Goal: Information Seeking & Learning: Learn about a topic

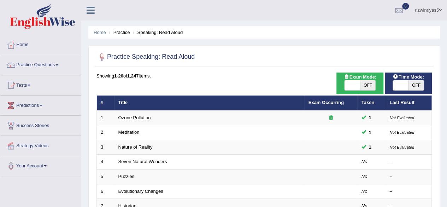
click at [368, 85] on span "OFF" at bounding box center [368, 85] width 16 height 10
checkbox input "true"
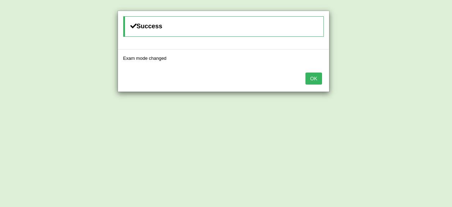
click at [320, 79] on button "OK" at bounding box center [313, 78] width 16 height 12
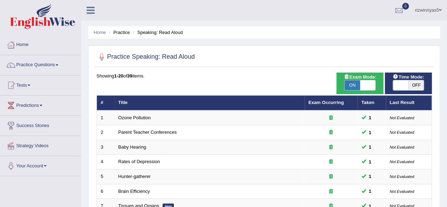
click at [410, 88] on span "OFF" at bounding box center [416, 85] width 16 height 10
checkbox input "true"
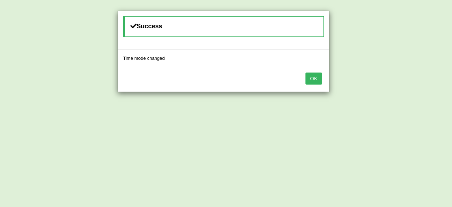
click at [312, 80] on button "OK" at bounding box center [313, 78] width 16 height 12
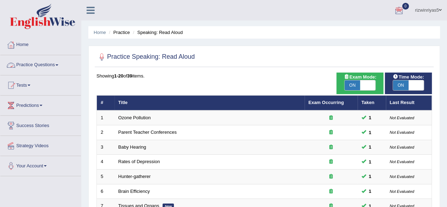
click at [56, 61] on link "Practice Questions" at bounding box center [40, 64] width 80 height 18
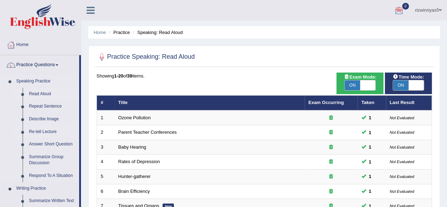
click at [49, 130] on link "Re-tell Lecture" at bounding box center [52, 131] width 53 height 13
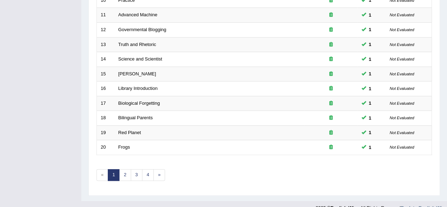
scroll to position [257, 0]
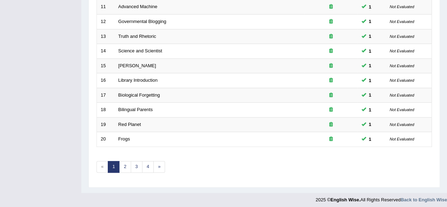
drag, startPoint x: 0, startPoint y: 0, endPoint x: 452, endPoint y: 165, distance: 480.8
click at [121, 168] on link "2" at bounding box center [125, 167] width 12 height 12
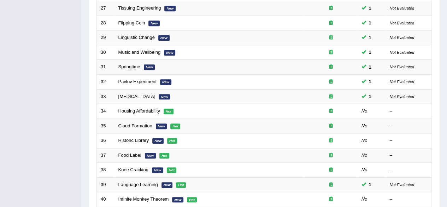
scroll to position [195, 0]
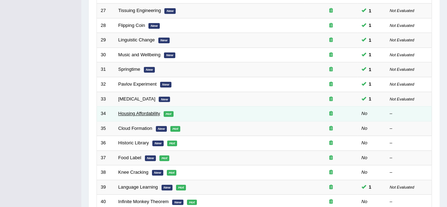
click at [142, 110] on link "Housing Affordability" at bounding box center [139, 112] width 42 height 5
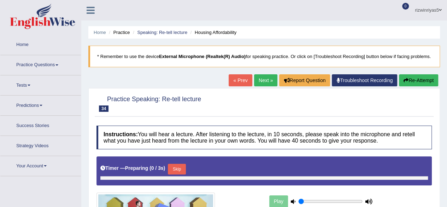
type input "0.9"
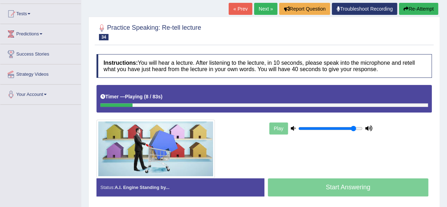
scroll to position [72, 0]
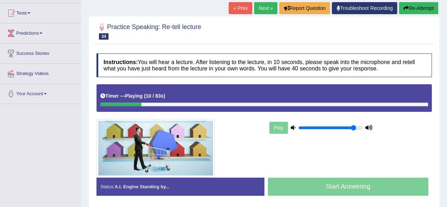
click at [411, 8] on div "Home Practice Speaking: Re-tell lecture Housing Affordability * Remember to use…" at bounding box center [263, 104] width 365 height 353
click at [417, 13] on button "Re-Attempt" at bounding box center [418, 8] width 39 height 12
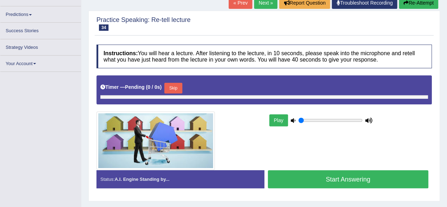
type input "0.9"
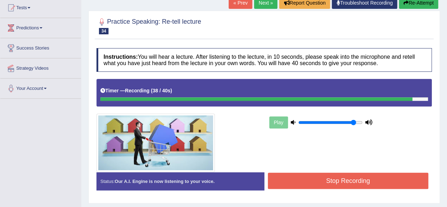
click at [355, 189] on button "Stop Recording" at bounding box center [348, 180] width 161 height 16
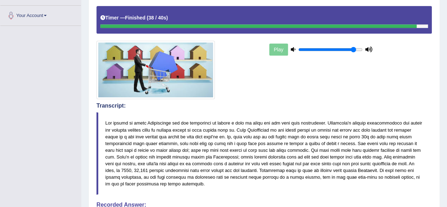
drag, startPoint x: 452, startPoint y: 47, endPoint x: 452, endPoint y: 98, distance: 51.5
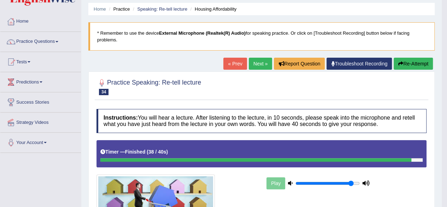
scroll to position [6, 0]
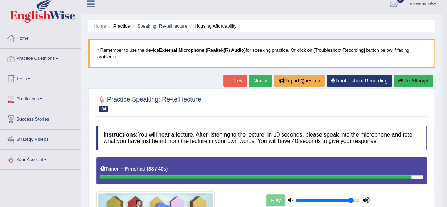
click at [179, 26] on link "Speaking: Re-tell lecture" at bounding box center [162, 25] width 50 height 5
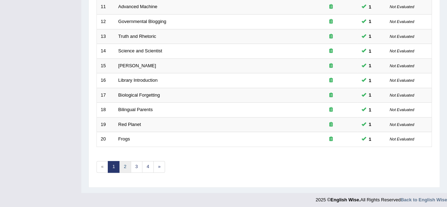
click at [128, 163] on link "2" at bounding box center [125, 167] width 12 height 12
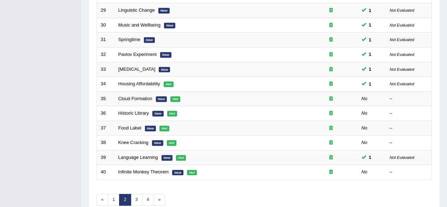
scroll to position [243, 0]
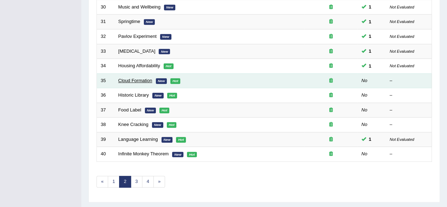
click at [141, 79] on link "Cloud Formation" at bounding box center [135, 80] width 34 height 5
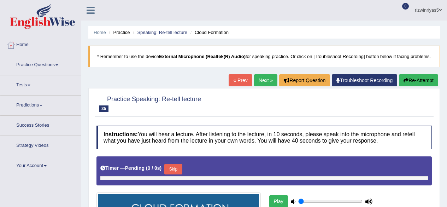
type input "0.9"
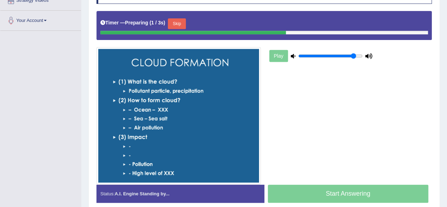
scroll to position [159, 0]
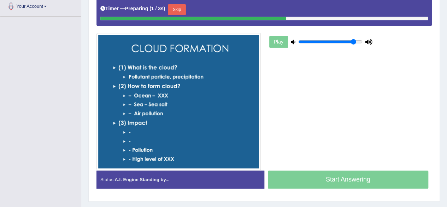
drag, startPoint x: 452, startPoint y: 62, endPoint x: 452, endPoint y: 143, distance: 80.1
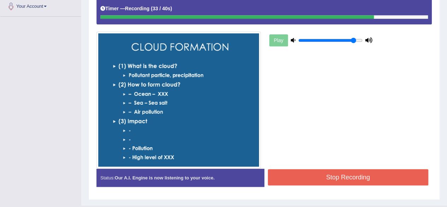
click at [369, 185] on button "Stop Recording" at bounding box center [348, 177] width 161 height 16
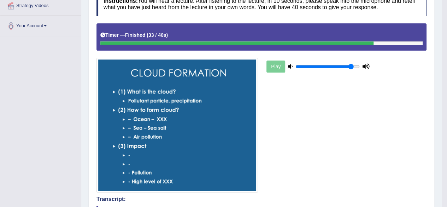
scroll to position [0, 0]
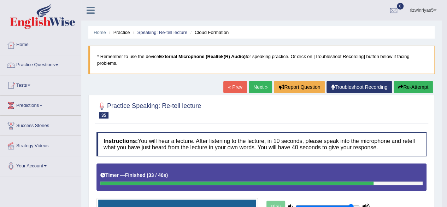
drag, startPoint x: 452, startPoint y: 67, endPoint x: 422, endPoint y: 29, distance: 48.5
click at [422, 29] on html "Toggle navigation Home Practice Questions Speaking Practice Read Aloud Repeat S…" at bounding box center [223, 103] width 447 height 207
click at [171, 34] on link "Speaking: Re-tell lecture" at bounding box center [162, 32] width 50 height 5
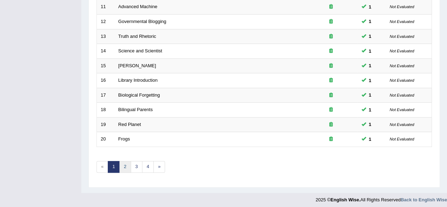
click at [126, 161] on link "2" at bounding box center [125, 167] width 12 height 12
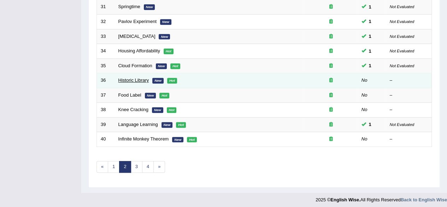
click at [139, 77] on link "Historic Library" at bounding box center [133, 79] width 31 height 5
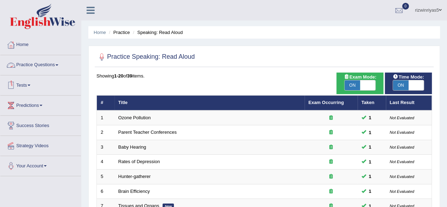
click at [50, 63] on link "Practice Questions" at bounding box center [40, 64] width 80 height 18
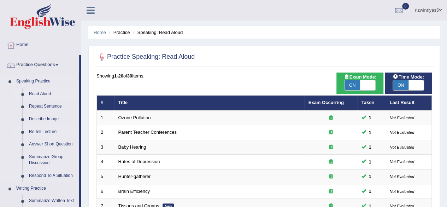
click at [49, 130] on link "Re-tell Lecture" at bounding box center [52, 131] width 53 height 13
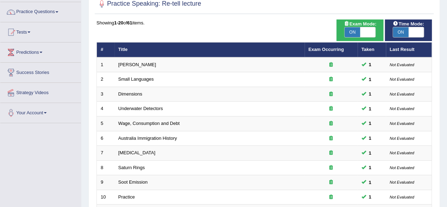
scroll to position [257, 0]
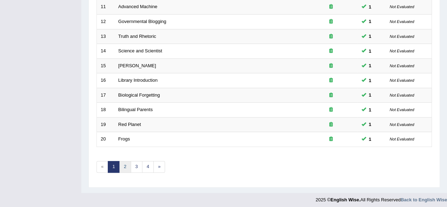
click at [126, 166] on link "2" at bounding box center [125, 167] width 12 height 12
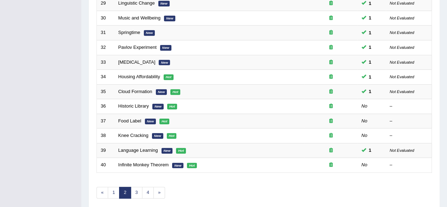
scroll to position [257, 0]
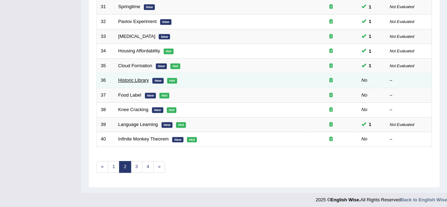
click at [143, 77] on link "Historic Library" at bounding box center [133, 79] width 31 height 5
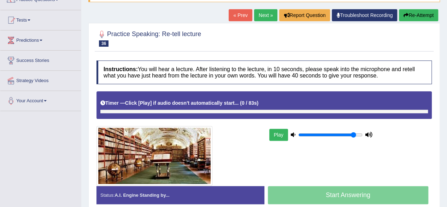
scroll to position [97, 0]
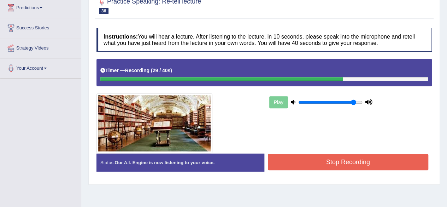
click at [375, 161] on button "Stop Recording" at bounding box center [348, 162] width 161 height 16
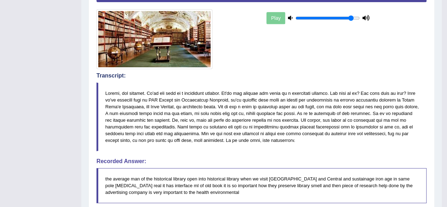
scroll to position [246, 0]
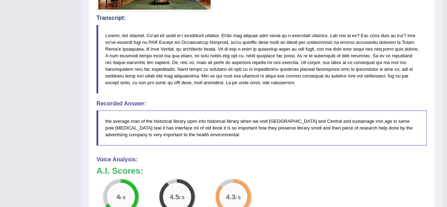
drag, startPoint x: 451, startPoint y: 60, endPoint x: 452, endPoint y: 223, distance: 162.7
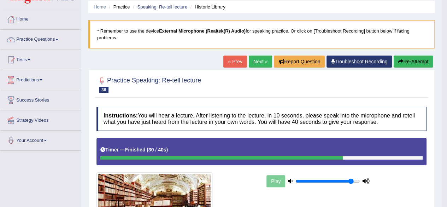
scroll to position [0, 0]
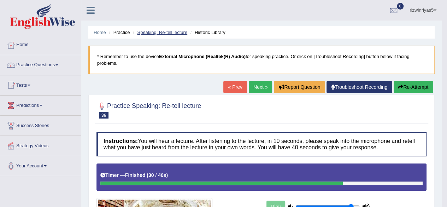
click at [173, 34] on link "Speaking: Re-tell lecture" at bounding box center [162, 32] width 50 height 5
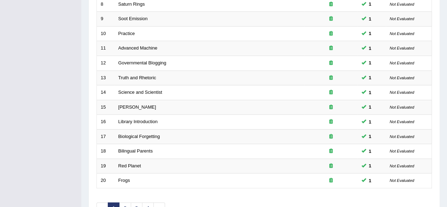
scroll to position [257, 0]
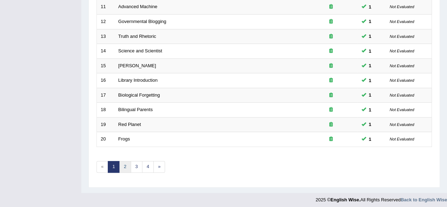
click at [128, 162] on link "2" at bounding box center [125, 167] width 12 height 12
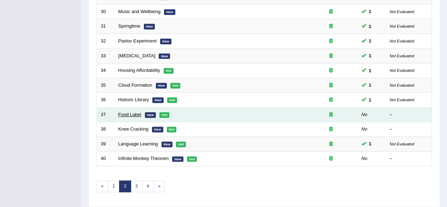
click at [136, 112] on link "Food Label" at bounding box center [129, 114] width 23 height 5
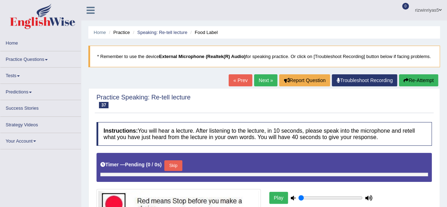
type input "0.9"
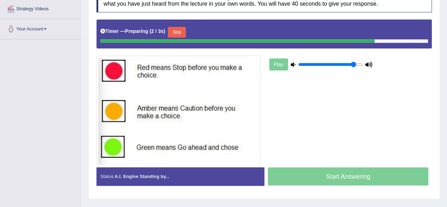
drag, startPoint x: 452, startPoint y: 32, endPoint x: 452, endPoint y: 103, distance: 71.7
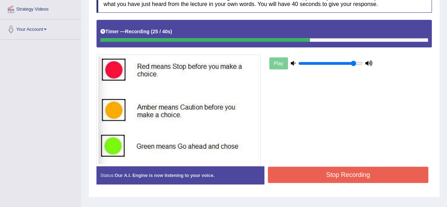
click at [377, 182] on button "Stop Recording" at bounding box center [348, 174] width 161 height 16
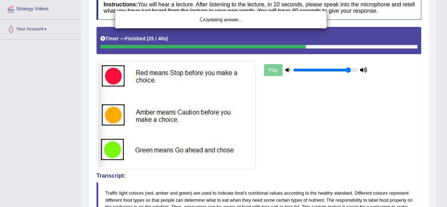
drag, startPoint x: 452, startPoint y: 104, endPoint x: 452, endPoint y: 159, distance: 54.7
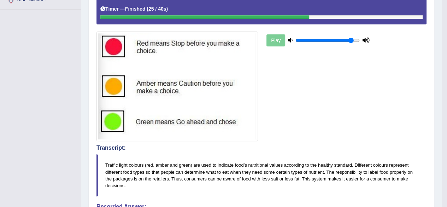
scroll to position [0, 0]
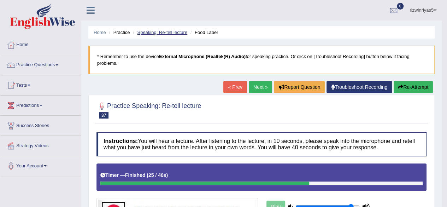
click at [177, 30] on link "Speaking: Re-tell lecture" at bounding box center [162, 32] width 50 height 5
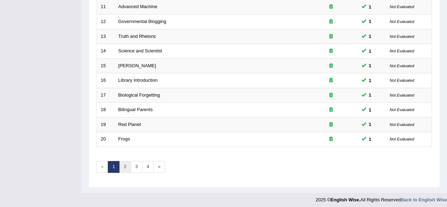
click at [123, 161] on link "2" at bounding box center [125, 167] width 12 height 12
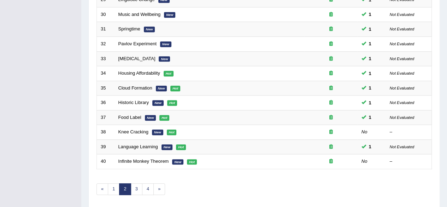
scroll to position [238, 0]
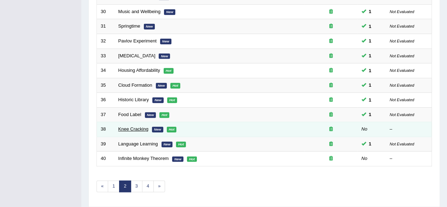
click at [142, 126] on link "Knee Cracking" at bounding box center [133, 128] width 30 height 5
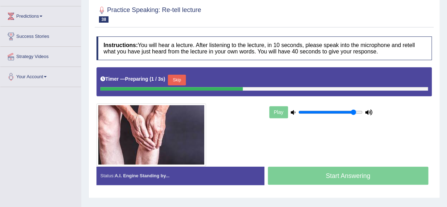
drag, startPoint x: 0, startPoint y: 0, endPoint x: 452, endPoint y: 93, distance: 461.0
click at [446, 93] on html "Toggle navigation Home Practice Questions Speaking Practice Read Aloud Repeat S…" at bounding box center [223, 14] width 447 height 207
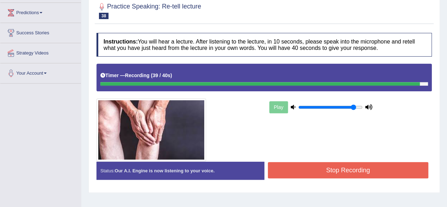
click at [393, 173] on button "Stop Recording" at bounding box center [348, 170] width 161 height 16
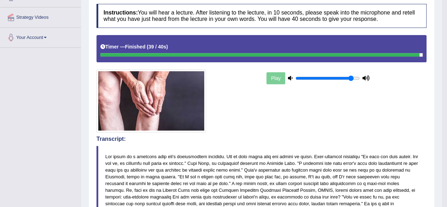
scroll to position [0, 0]
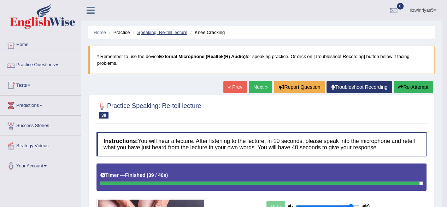
click at [174, 35] on link "Speaking: Re-tell lecture" at bounding box center [162, 32] width 50 height 5
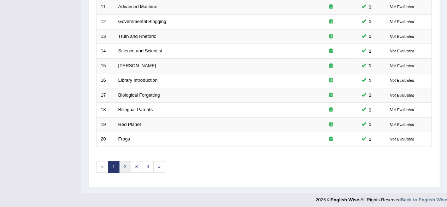
click at [125, 163] on link "2" at bounding box center [125, 167] width 12 height 12
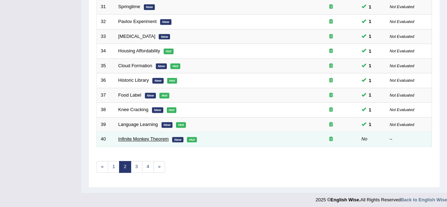
click at [140, 136] on link "Infinite Monkey Theorem" at bounding box center [143, 138] width 50 height 5
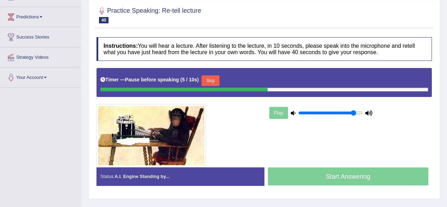
scroll to position [88, 0]
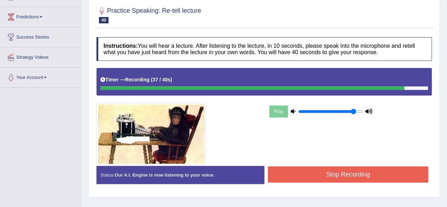
click at [366, 174] on button "Stop Recording" at bounding box center [348, 174] width 161 height 16
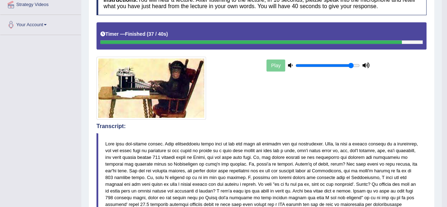
scroll to position [0, 0]
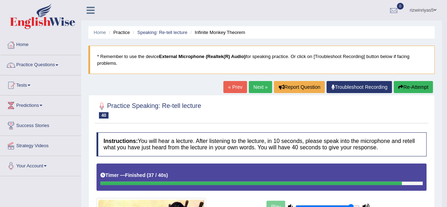
click at [446, 59] on html "Toggle navigation Home Practice Questions Speaking Practice Read Aloud Repeat S…" at bounding box center [223, 103] width 447 height 207
click at [167, 30] on link "Speaking: Re-tell lecture" at bounding box center [162, 32] width 50 height 5
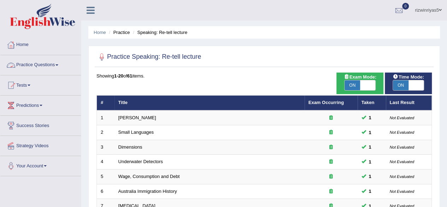
click at [37, 66] on link "Practice Questions" at bounding box center [40, 64] width 80 height 18
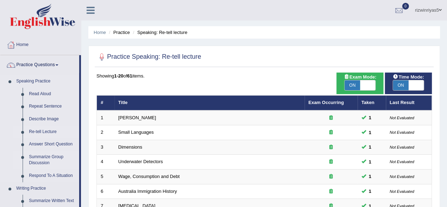
click at [55, 155] on link "Summarize Group Discussion" at bounding box center [52, 159] width 53 height 19
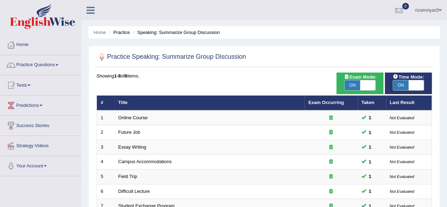
drag, startPoint x: 0, startPoint y: 0, endPoint x: 452, endPoint y: 16, distance: 451.8
click at [446, 16] on html "Toggle navigation Home Practice Questions Speaking Practice Read Aloud Repeat S…" at bounding box center [223, 103] width 447 height 207
click at [24, 89] on link "Tests" at bounding box center [40, 84] width 80 height 18
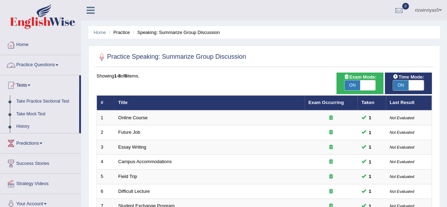
click at [34, 65] on link "Practice Questions" at bounding box center [40, 64] width 80 height 18
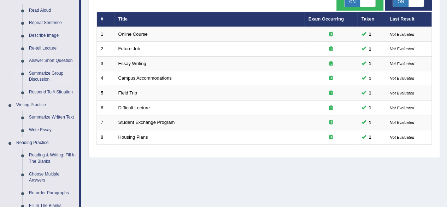
scroll to position [109, 0]
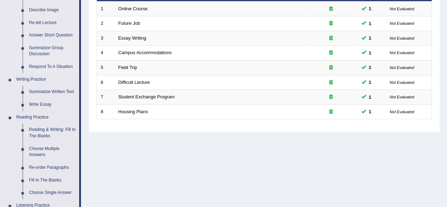
click at [48, 67] on link "Respond To A Situation" at bounding box center [52, 66] width 53 height 13
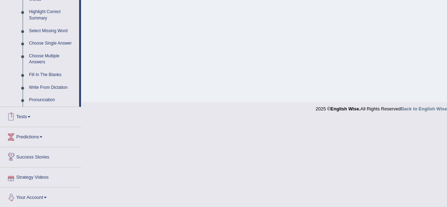
scroll to position [268, 0]
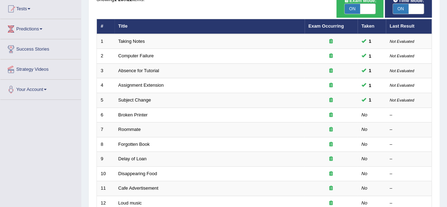
scroll to position [95, 0]
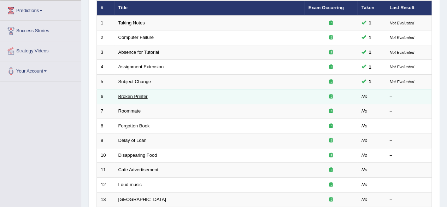
click at [139, 94] on link "Broken Printer" at bounding box center [132, 96] width 29 height 5
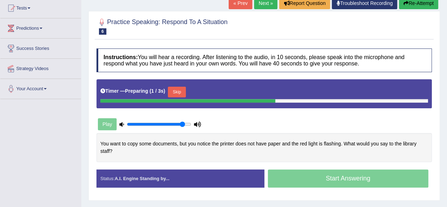
scroll to position [79, 0]
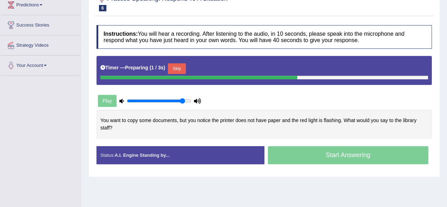
click at [446, 106] on html "Toggle navigation Home Practice Questions Speaking Practice Read Aloud Repeat S…" at bounding box center [223, 3] width 447 height 207
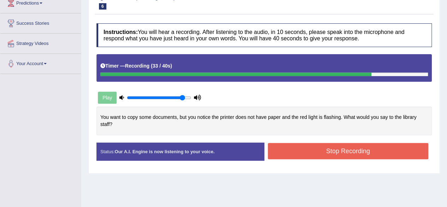
click at [378, 157] on button "Stop Recording" at bounding box center [348, 151] width 161 height 16
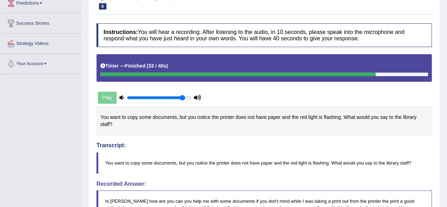
drag, startPoint x: 452, startPoint y: 81, endPoint x: 452, endPoint y: 124, distance: 43.1
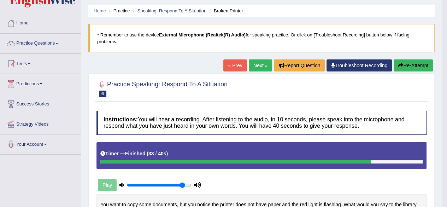
scroll to position [0, 0]
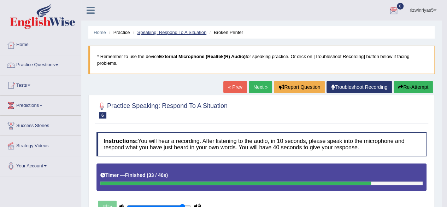
click at [189, 34] on link "Speaking: Respond To A Situation" at bounding box center [171, 32] width 69 height 5
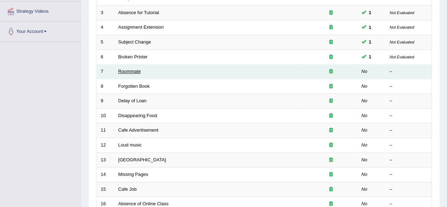
click at [138, 69] on link "Roommate" at bounding box center [129, 70] width 23 height 5
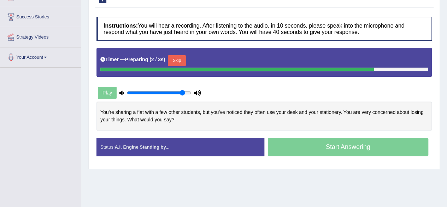
click at [177, 66] on button "Skip" at bounding box center [177, 60] width 18 height 11
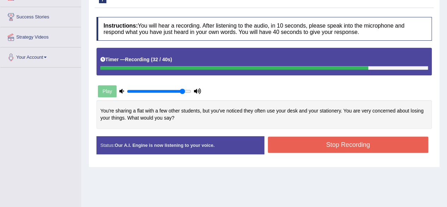
click at [351, 153] on button "Stop Recording" at bounding box center [348, 144] width 161 height 16
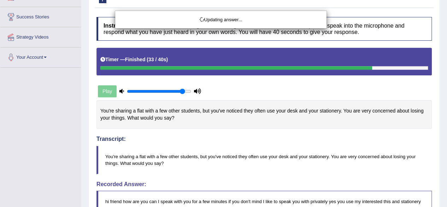
drag, startPoint x: 452, startPoint y: 77, endPoint x: 452, endPoint y: 102, distance: 25.4
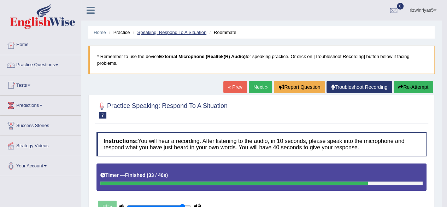
click at [190, 32] on link "Speaking: Respond To A Situation" at bounding box center [171, 32] width 69 height 5
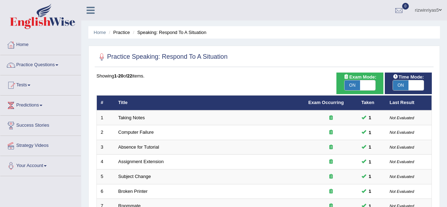
scroll to position [172, 0]
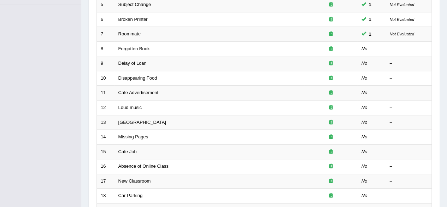
scroll to position [0, 0]
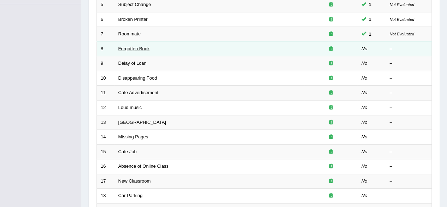
click at [145, 49] on link "Forgotten Book" at bounding box center [133, 48] width 31 height 5
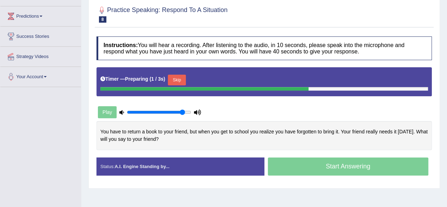
drag, startPoint x: 0, startPoint y: 0, endPoint x: 452, endPoint y: 117, distance: 466.4
click at [446, 117] on html "Toggle navigation Home Practice Questions Speaking Practice Read Aloud Repeat S…" at bounding box center [223, 14] width 447 height 207
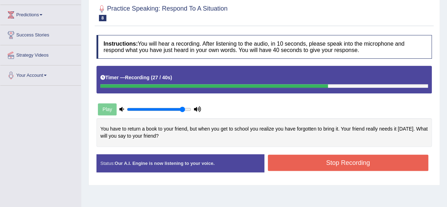
click at [402, 169] on button "Stop Recording" at bounding box center [348, 162] width 161 height 16
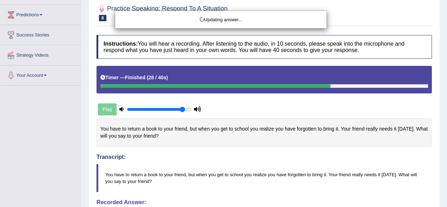
drag, startPoint x: 452, startPoint y: 90, endPoint x: 452, endPoint y: 130, distance: 40.2
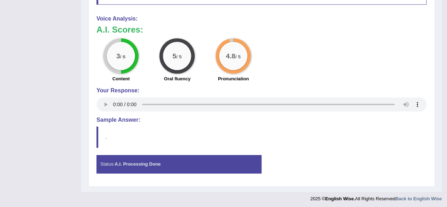
scroll to position [0, 0]
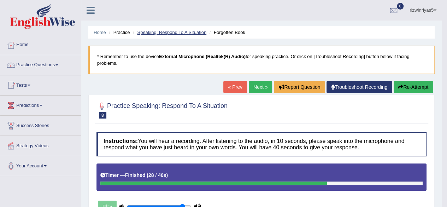
click at [191, 30] on link "Speaking: Respond To A Situation" at bounding box center [171, 32] width 69 height 5
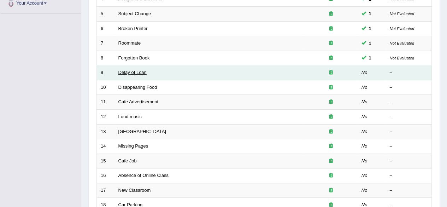
click at [140, 71] on link "Delay of Loan" at bounding box center [132, 72] width 28 height 5
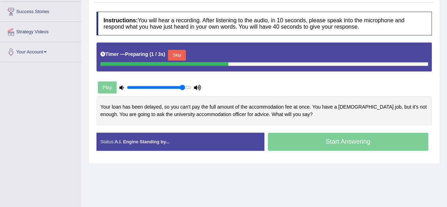
scroll to position [114, 0]
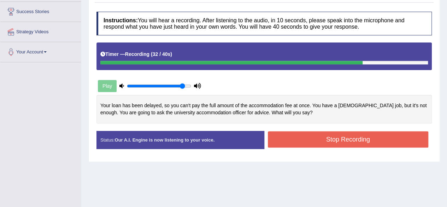
click at [358, 145] on button "Stop Recording" at bounding box center [348, 139] width 161 height 16
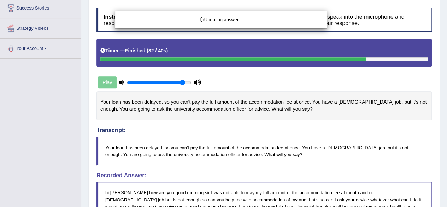
drag, startPoint x: 451, startPoint y: 62, endPoint x: 452, endPoint y: 85, distance: 22.9
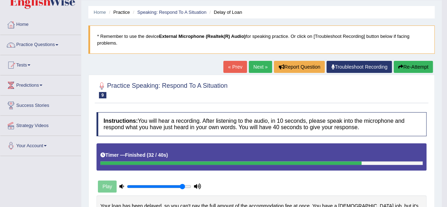
scroll to position [0, 0]
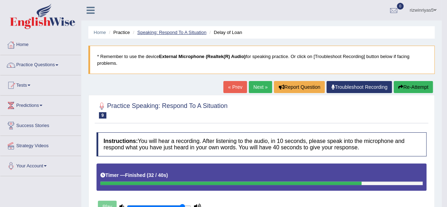
click at [199, 35] on link "Speaking: Respond To A Situation" at bounding box center [171, 32] width 69 height 5
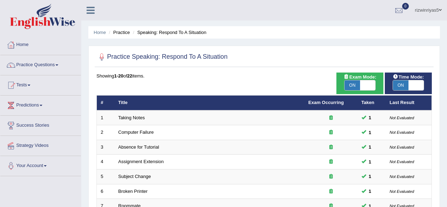
click at [446, 110] on html "Toggle navigation Home Practice Questions Speaking Practice Read Aloud Repeat S…" at bounding box center [223, 103] width 447 height 207
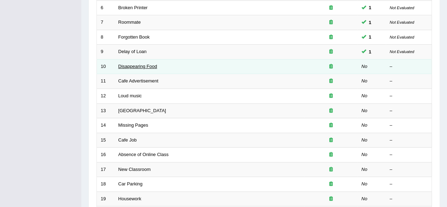
click at [140, 64] on link "Disappearing Food" at bounding box center [137, 66] width 39 height 5
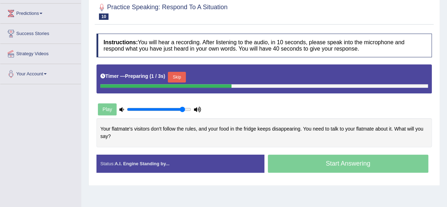
scroll to position [99, 0]
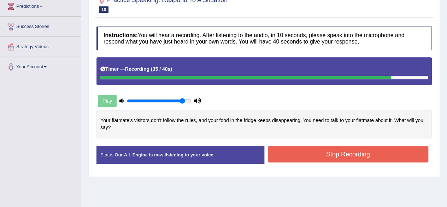
click at [375, 161] on button "Stop Recording" at bounding box center [348, 154] width 161 height 16
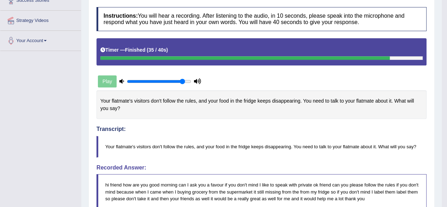
scroll to position [0, 0]
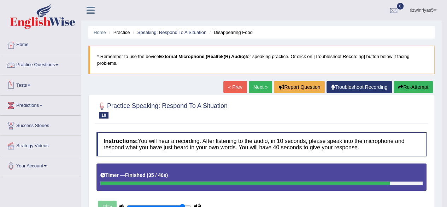
click at [44, 63] on link "Practice Questions" at bounding box center [40, 64] width 80 height 18
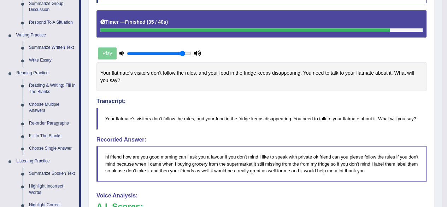
scroll to position [178, 0]
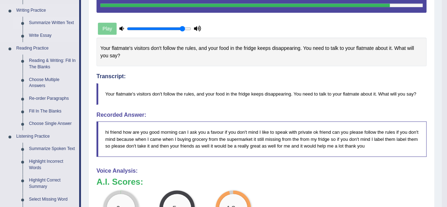
click at [53, 18] on link "Summarize Written Text" at bounding box center [52, 23] width 53 height 13
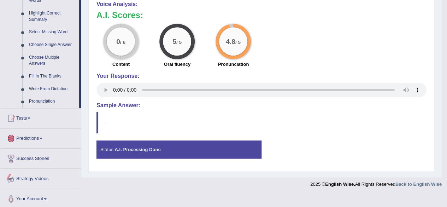
scroll to position [330, 0]
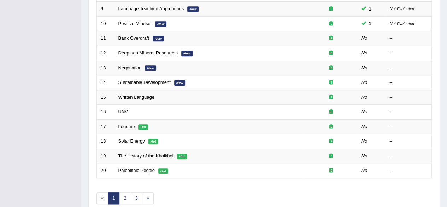
scroll to position [227, 0]
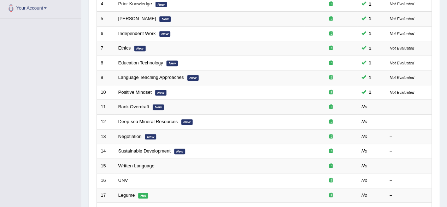
scroll to position [183, 0]
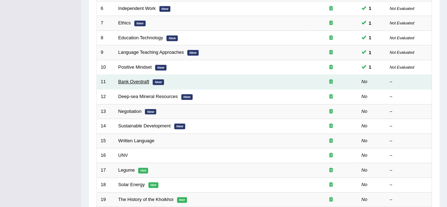
click at [132, 79] on link "Bank Overdraft" at bounding box center [133, 81] width 31 height 5
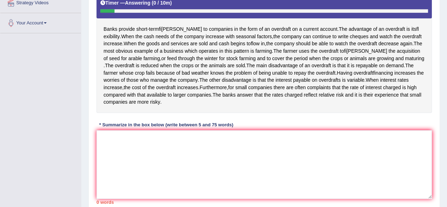
scroll to position [148, 0]
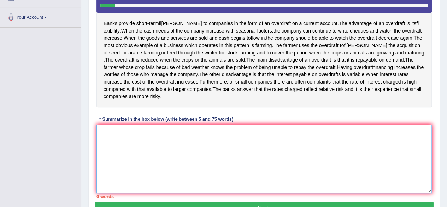
click at [323, 145] on textarea at bounding box center [263, 158] width 335 height 68
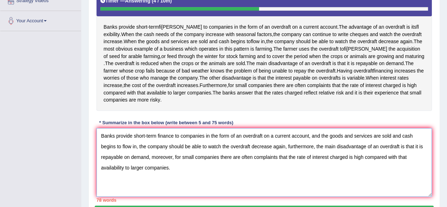
scroll to position [145, 0]
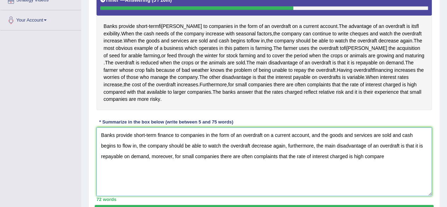
click at [170, 170] on textarea "Banks provide short-term finance to companies in the form of an overdraft on a …" at bounding box center [263, 161] width 335 height 68
click at [170, 166] on textarea "Banks provide short-term finance to companies in the form of an overdraft on a …" at bounding box center [263, 161] width 335 height 68
click at [177, 165] on textarea "Banks provide short-term finance to companies in the form of an overdraft on a …" at bounding box center [263, 161] width 335 height 68
click at [385, 162] on textarea "Banks provide short-term finance to companies in the form of an overdraft on a …" at bounding box center [263, 161] width 335 height 68
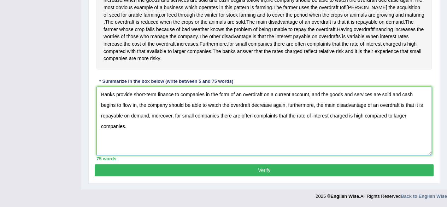
scroll to position [191, 0]
type textarea "Banks provide short-term finance to companies in the form of an overdraft on a …"
click at [372, 169] on button "Verify" at bounding box center [264, 170] width 339 height 12
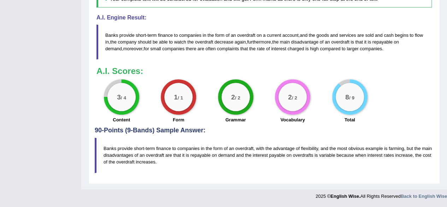
scroll to position [328, 0]
drag, startPoint x: 104, startPoint y: 148, endPoint x: 151, endPoint y: 165, distance: 49.8
click at [151, 165] on blockquote "Banks provide short-term finance to companies in the form of an overdraft, with…" at bounding box center [264, 154] width 339 height 35
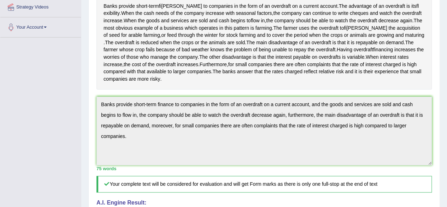
scroll to position [0, 0]
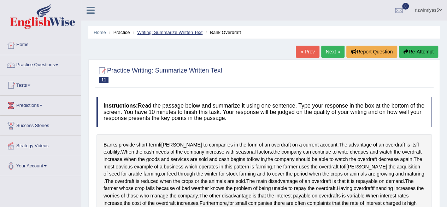
click at [193, 34] on link "Writing: Summarize Written Text" at bounding box center [169, 32] width 65 height 5
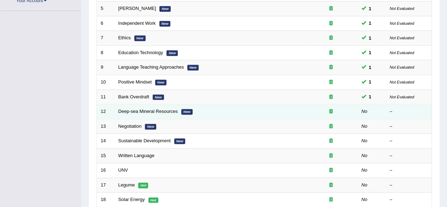
scroll to position [171, 0]
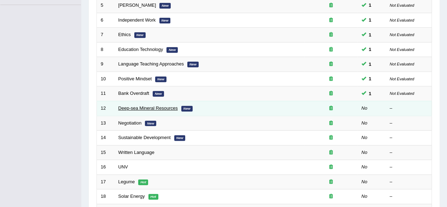
click at [150, 105] on link "Deep-sea Mineral Resources" at bounding box center [147, 107] width 59 height 5
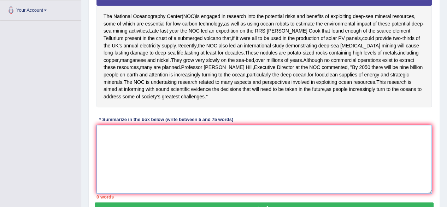
click at [253, 154] on textarea at bounding box center [263, 159] width 335 height 68
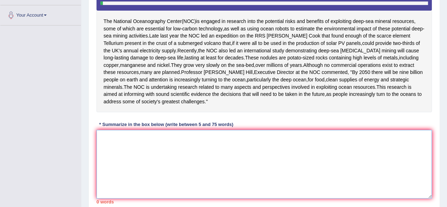
scroll to position [151, 0]
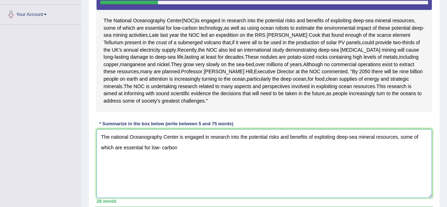
click at [162, 171] on textarea "The national Oceanography Center is engaged in research into the potential risk…" at bounding box center [263, 163] width 335 height 68
click at [177, 169] on textarea "The national Oceanography Center is engaged in research into the potential risk…" at bounding box center [263, 163] width 335 height 68
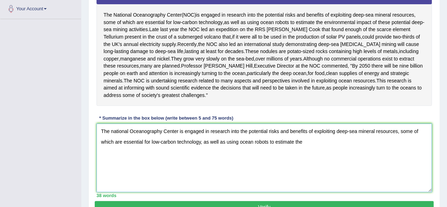
scroll to position [157, 0]
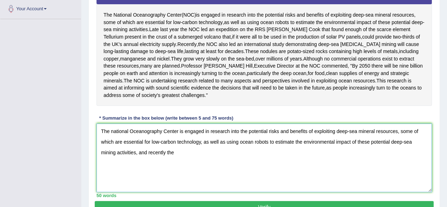
click at [112, 153] on textarea "The national Oceanography Center is engaged in research into the potential risk…" at bounding box center [263, 157] width 335 height 68
click at [180, 174] on textarea "The National Oceanography Center is engaged in research into the potential risk…" at bounding box center [263, 157] width 335 height 68
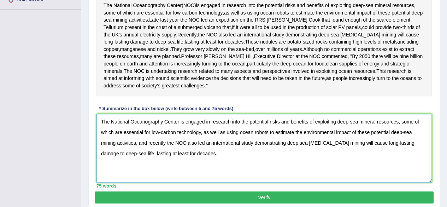
scroll to position [165, 0]
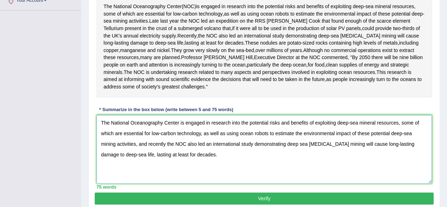
click at [312, 166] on textarea "The National Oceanography Center is engaged in research into the potential risk…" at bounding box center [263, 149] width 335 height 68
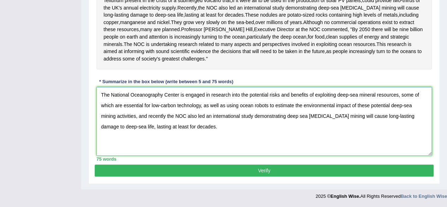
scroll to position [207, 0]
type textarea "The National Oceanography Center is engaged in research into the potential risk…"
click at [319, 173] on button "Verify" at bounding box center [264, 170] width 339 height 12
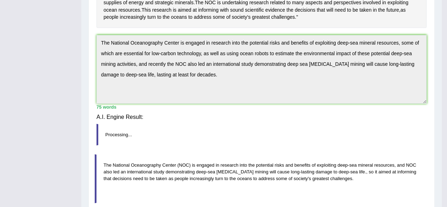
scroll to position [180, 0]
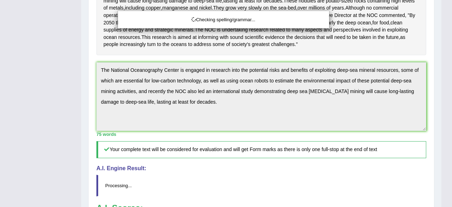
click at [446, 103] on div "Checking spelling/grammar..." at bounding box center [226, 103] width 452 height 207
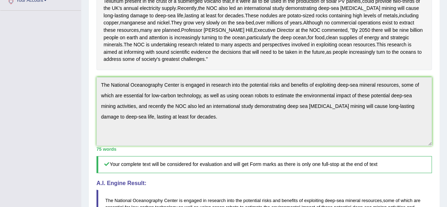
scroll to position [0, 0]
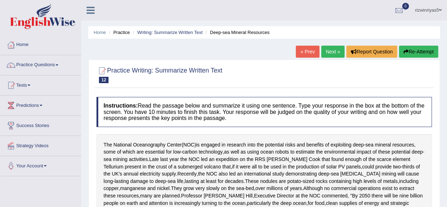
click at [180, 29] on ul "Home Practice Writing: Summarize Written Text Deep-sea Mineral Resources" at bounding box center [263, 32] width 351 height 12
click at [182, 30] on link "Writing: Summarize Written Text" at bounding box center [169, 32] width 65 height 5
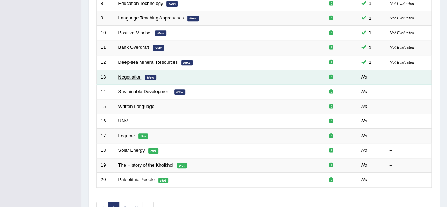
click at [130, 76] on link "Negotiation" at bounding box center [129, 76] width 23 height 5
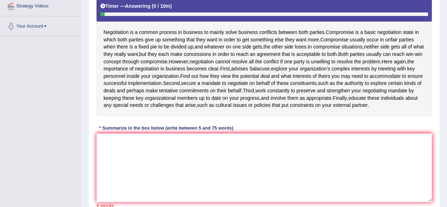
scroll to position [149, 0]
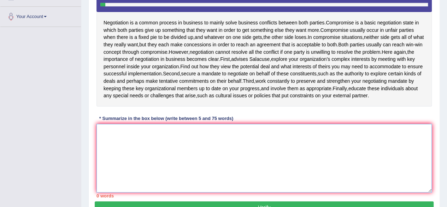
click at [244, 151] on textarea at bounding box center [263, 158] width 335 height 68
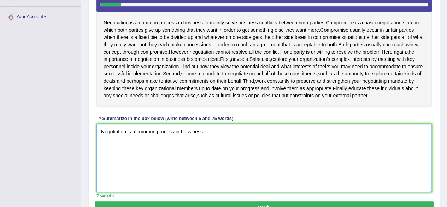
click at [190, 138] on textarea "Negotiation is a common process in bussiness" at bounding box center [263, 158] width 335 height 68
click at [202, 137] on textarea "Negotiation is a common process in business" at bounding box center [263, 158] width 335 height 68
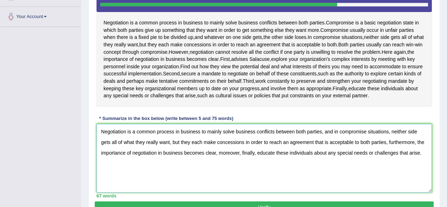
scroll to position [191, 0]
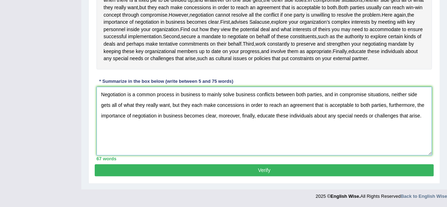
type textarea "Negotiation is a common process in business to mainly solve business conflicts …"
click at [274, 169] on button "Verify" at bounding box center [264, 170] width 339 height 12
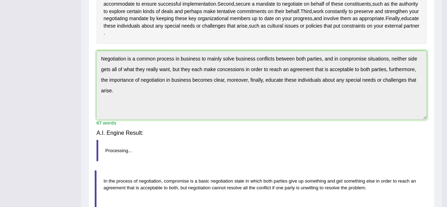
scroll to position [164, 0]
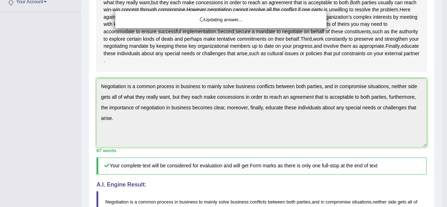
drag, startPoint x: 452, startPoint y: 103, endPoint x: 452, endPoint y: 132, distance: 28.9
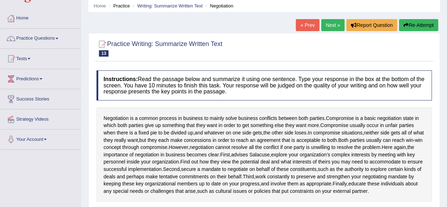
scroll to position [0, 0]
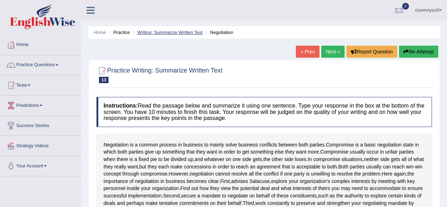
click at [184, 32] on link "Writing: Summarize Written Text" at bounding box center [169, 32] width 65 height 5
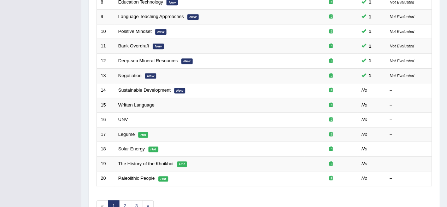
scroll to position [218, 0]
click at [168, 87] on link "Sustainable Development" at bounding box center [144, 89] width 52 height 5
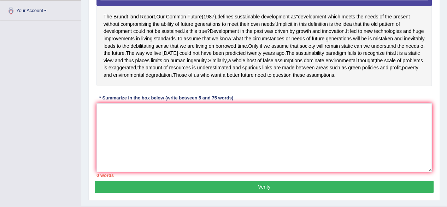
scroll to position [173, 0]
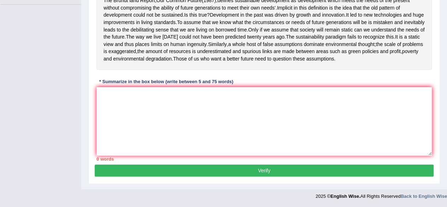
drag, startPoint x: 0, startPoint y: 0, endPoint x: 452, endPoint y: 139, distance: 472.4
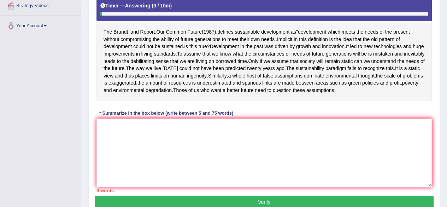
scroll to position [141, 0]
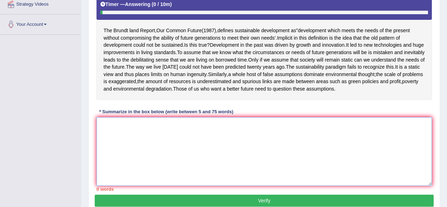
click at [350, 138] on textarea at bounding box center [263, 151] width 335 height 68
type textarea "T"
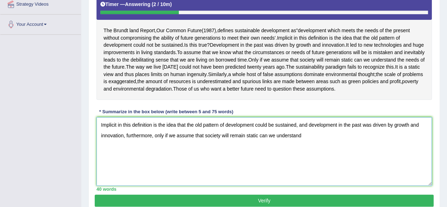
click at [275, 151] on textarea "Implicit in this definition is the idea that the old pattern of development cou…" at bounding box center [263, 151] width 335 height 68
click at [292, 149] on textarea "Implicit in this definition is the idea that the old pattern of development cou…" at bounding box center [263, 151] width 335 height 68
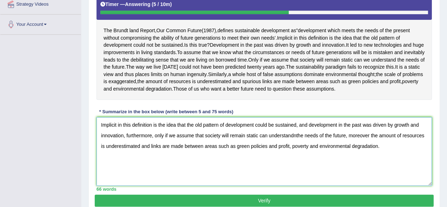
click at [293, 150] on textarea "Implicit in this definition is the idea that the old pattern of development cou…" at bounding box center [263, 151] width 335 height 68
click at [298, 150] on textarea "Implicit in this definition is the idea that the old pattern of development cou…" at bounding box center [263, 151] width 335 height 68
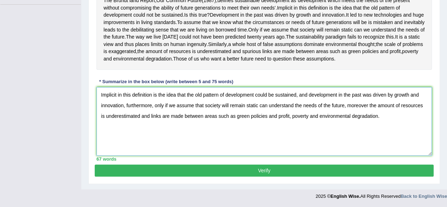
type textarea "Implicit in this definition is the idea that the old pattern of development cou…"
click at [391, 176] on button "Verify" at bounding box center [264, 170] width 339 height 12
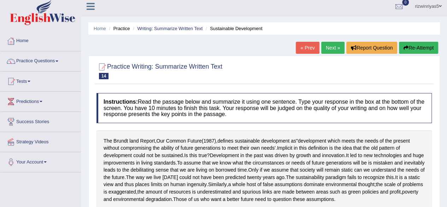
scroll to position [0, 0]
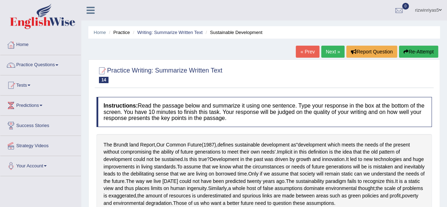
drag, startPoint x: 452, startPoint y: 104, endPoint x: 437, endPoint y: 68, distance: 38.6
click at [437, 68] on html "Toggle navigation Home Practice Questions Speaking Practice Read Aloud Repeat S…" at bounding box center [223, 103] width 447 height 207
click at [190, 31] on link "Writing: Summarize Written Text" at bounding box center [169, 32] width 65 height 5
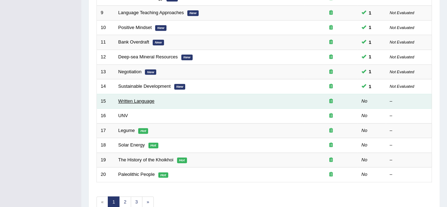
click at [150, 99] on link "Written Language" at bounding box center [136, 100] width 36 height 5
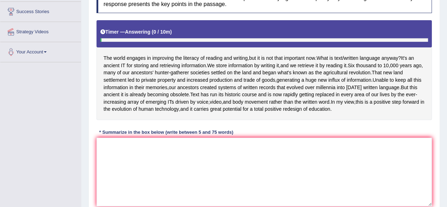
drag, startPoint x: 0, startPoint y: 0, endPoint x: 452, endPoint y: 101, distance: 462.8
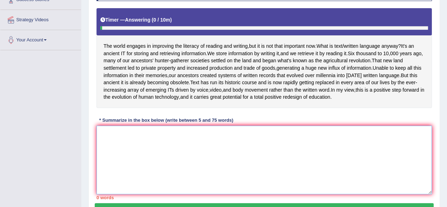
click at [302, 145] on textarea at bounding box center [263, 159] width 335 height 68
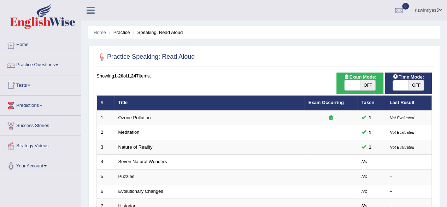
click at [372, 82] on span "OFF" at bounding box center [368, 85] width 16 height 10
checkbox input "true"
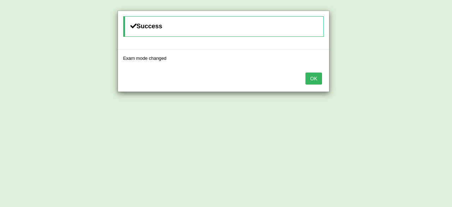
click at [318, 76] on button "OK" at bounding box center [313, 78] width 16 height 12
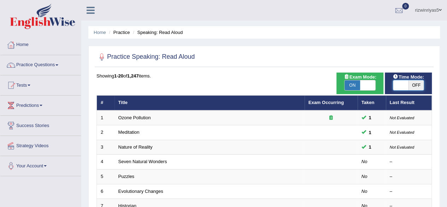
click at [407, 87] on span at bounding box center [401, 85] width 16 height 10
checkbox input "true"
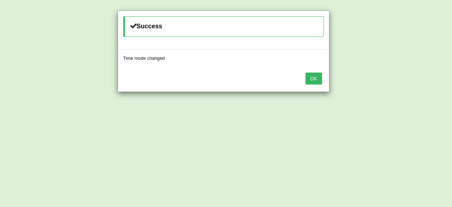
click at [311, 76] on button "OK" at bounding box center [313, 78] width 16 height 12
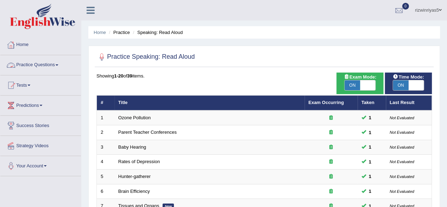
click at [50, 64] on link "Practice Questions" at bounding box center [40, 64] width 80 height 18
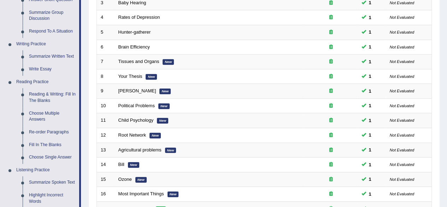
scroll to position [143, 0]
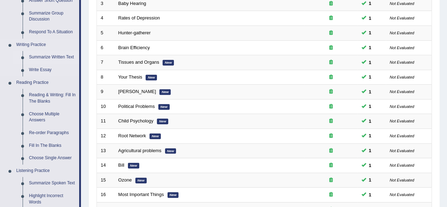
click at [59, 54] on link "Summarize Written Text" at bounding box center [52, 57] width 53 height 13
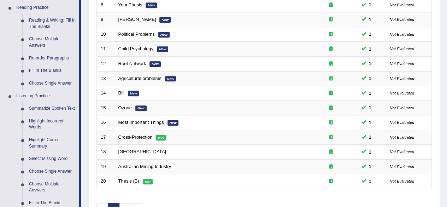
scroll to position [328, 0]
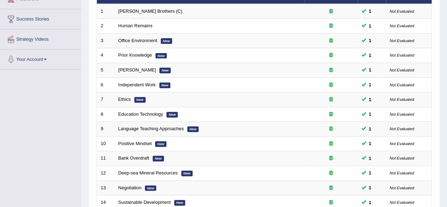
scroll to position [153, 0]
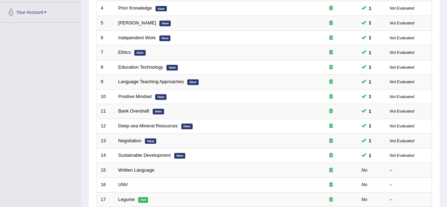
drag, startPoint x: 452, startPoint y: 101, endPoint x: 443, endPoint y: 14, distance: 86.5
click at [443, 14] on div "Home Practice Writing: Summarize Written Text Practice Writing: Summarize Writt…" at bounding box center [263, 72] width 365 height 450
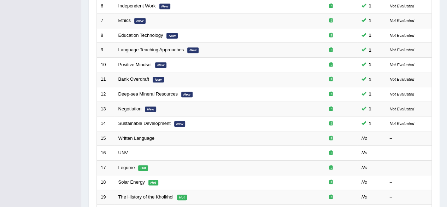
scroll to position [206, 0]
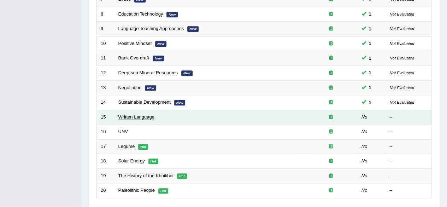
click at [141, 116] on link "Written Language" at bounding box center [136, 116] width 36 height 5
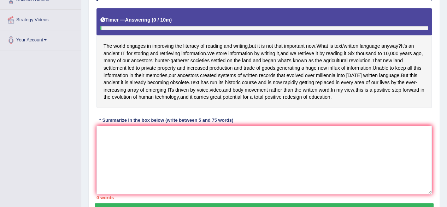
scroll to position [151, 0]
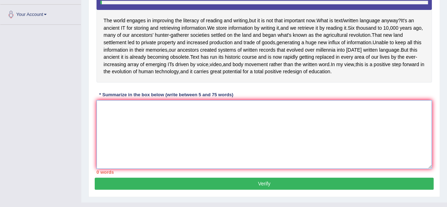
click at [299, 134] on textarea at bounding box center [263, 134] width 335 height 68
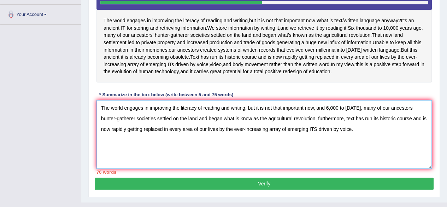
click at [346, 142] on textarea "The world engages in improving the literacy of reading and writing, but it is n…" at bounding box center [263, 134] width 335 height 68
click at [369, 143] on textarea "The world engages in improving the literacy of reading and writing, but it is n…" at bounding box center [263, 134] width 335 height 68
click at [362, 143] on textarea "The world engages in improving the literacy of reading and writing, but it is n…" at bounding box center [263, 134] width 335 height 68
click at [225, 147] on textarea "The world engages in improving the literacy of reading and writing, but it is n…" at bounding box center [263, 134] width 335 height 68
click at [248, 150] on textarea "The world engages in improving the literacy of reading and writing, but it is n…" at bounding box center [263, 134] width 335 height 68
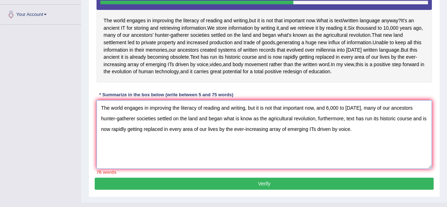
click at [369, 143] on textarea "The world engages in improving the literacy of reading and writing, but it is n…" at bounding box center [263, 134] width 335 height 68
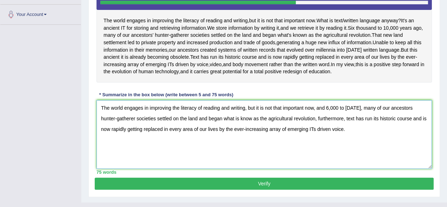
type textarea "The world engages in improving the literacy of reading and writing, but it is n…"
click at [283, 189] on button "Verify" at bounding box center [264, 183] width 339 height 12
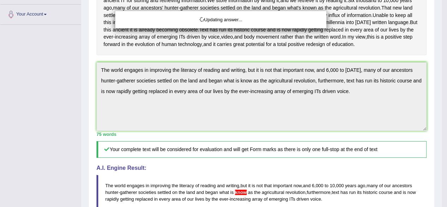
drag, startPoint x: 452, startPoint y: 97, endPoint x: 452, endPoint y: 122, distance: 24.7
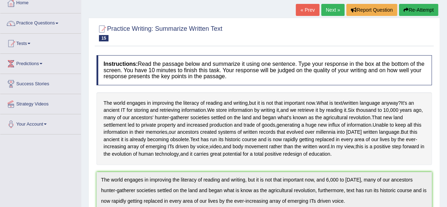
scroll to position [0, 0]
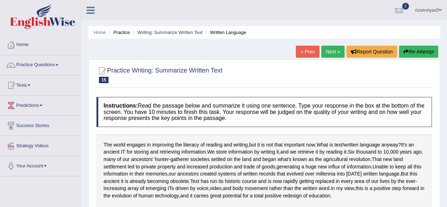
click at [182, 29] on li "Writing: Summarize Written Text" at bounding box center [166, 32] width 71 height 7
click at [182, 31] on link "Writing: Summarize Written Text" at bounding box center [169, 32] width 65 height 5
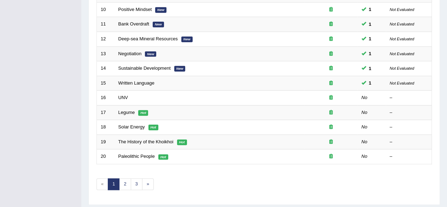
scroll to position [247, 0]
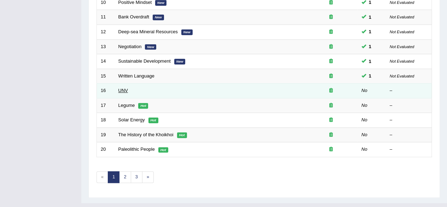
click at [125, 88] on link "UNV" at bounding box center [123, 90] width 10 height 5
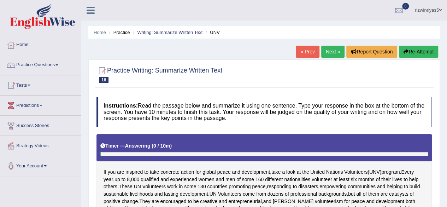
click at [441, 74] on div "Home Practice Writing: Summarize Written Text UNV « Prev Next » Report Question…" at bounding box center [263, 180] width 365 height 360
drag, startPoint x: 441, startPoint y: 74, endPoint x: 452, endPoint y: 115, distance: 42.3
click at [446, 115] on html "Toggle navigation Home Practice Questions Speaking Practice Read Aloud Repeat S…" at bounding box center [223, 103] width 447 height 207
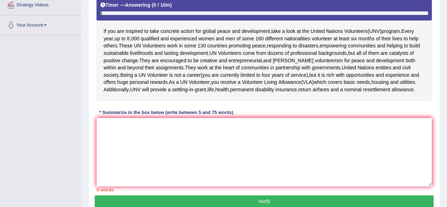
scroll to position [138, 0]
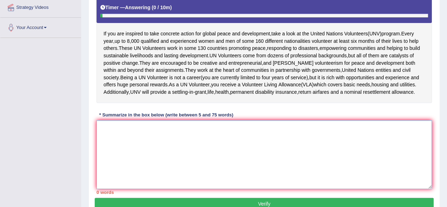
click at [250, 138] on textarea at bounding box center [263, 154] width 335 height 68
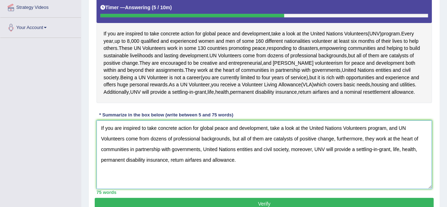
type textarea "If you are inspired to take concrete action for global peace and development, t…"
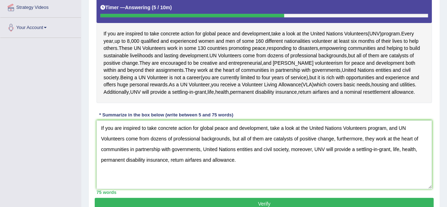
click at [373, 198] on button "Verify" at bounding box center [264, 203] width 339 height 12
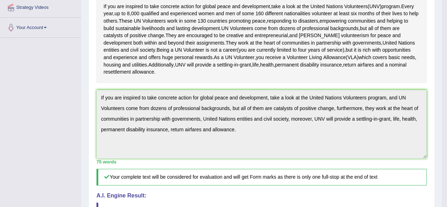
drag, startPoint x: 452, startPoint y: 106, endPoint x: 452, endPoint y: 167, distance: 60.4
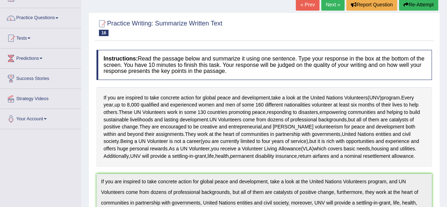
scroll to position [0, 0]
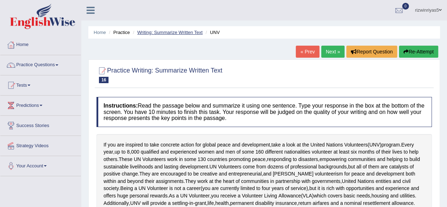
click at [184, 31] on link "Writing: Summarize Written Text" at bounding box center [169, 32] width 65 height 5
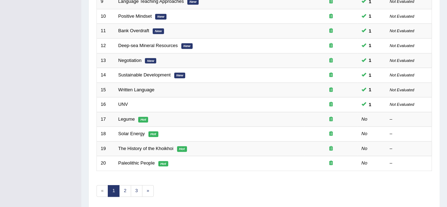
scroll to position [257, 0]
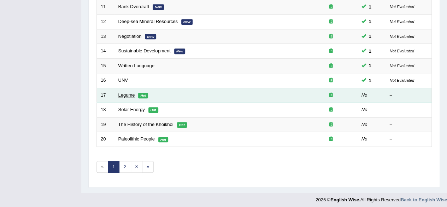
click at [130, 94] on link "Legume" at bounding box center [126, 94] width 17 height 5
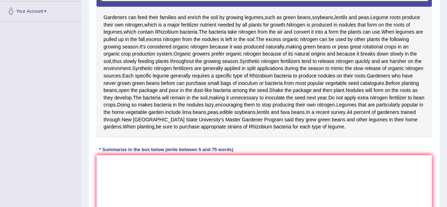
scroll to position [160, 0]
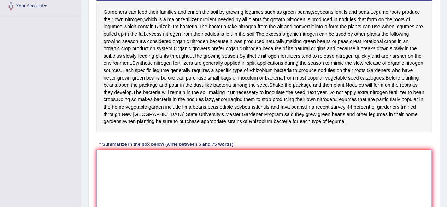
click at [324, 185] on textarea at bounding box center [263, 183] width 335 height 68
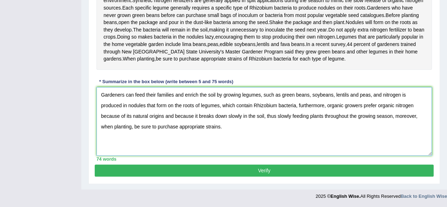
scroll to position [231, 0]
type textarea "Gardeners can feed their families and enrich the soil by growing legumes, such …"
click at [248, 176] on button "Verify" at bounding box center [264, 170] width 339 height 12
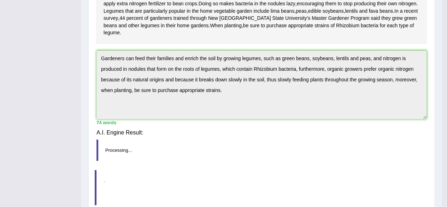
scroll to position [201, 0]
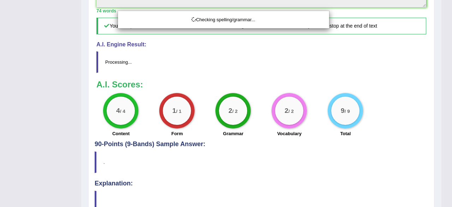
drag, startPoint x: 452, startPoint y: 94, endPoint x: 452, endPoint y: 149, distance: 55.8
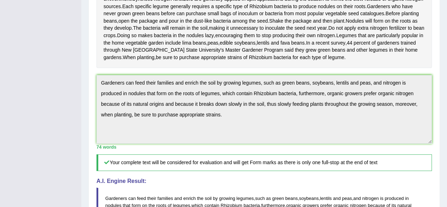
scroll to position [0, 0]
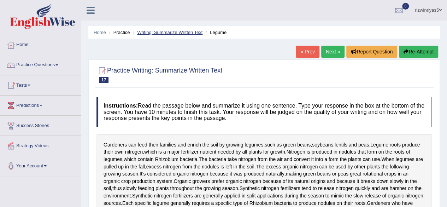
click at [186, 31] on link "Writing: Summarize Written Text" at bounding box center [169, 32] width 65 height 5
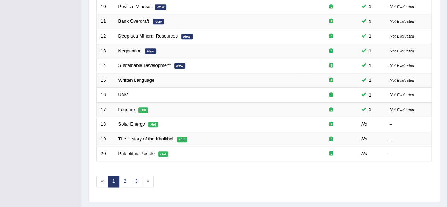
click at [136, 123] on link "Solar Energy" at bounding box center [131, 123] width 26 height 5
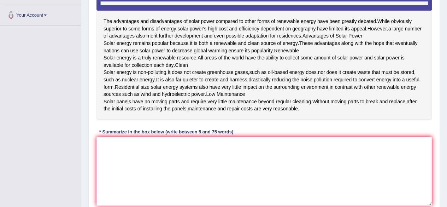
scroll to position [154, 0]
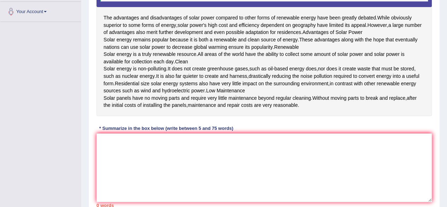
drag, startPoint x: 452, startPoint y: 37, endPoint x: 452, endPoint y: 95, distance: 58.3
click at [271, 172] on textarea at bounding box center [263, 167] width 335 height 68
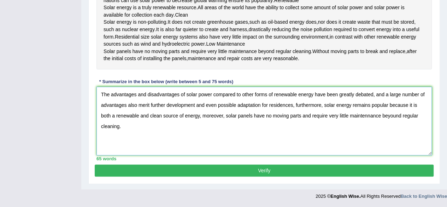
scroll to position [222, 0]
type textarea "The advantages and disadvantages of solar power compared to other forms of rene…"
click at [330, 183] on div "Practice Writing: Summarize Written Text 18 Solar Energy Instructions: Read the…" at bounding box center [263, 21] width 351 height 324
click at [328, 175] on button "Verify" at bounding box center [264, 170] width 339 height 12
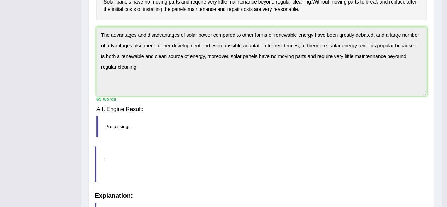
scroll to position [195, 0]
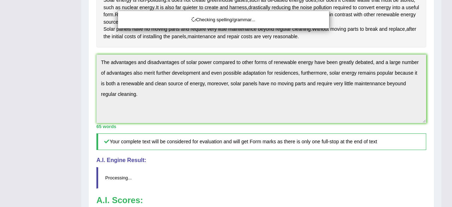
drag, startPoint x: 452, startPoint y: 98, endPoint x: 452, endPoint y: 137, distance: 38.8
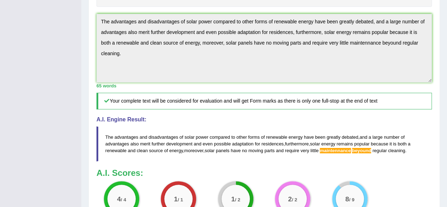
scroll to position [0, 0]
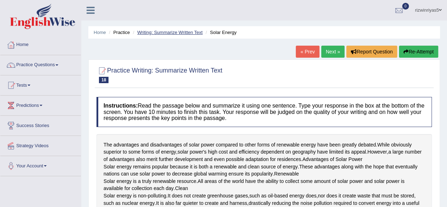
click at [189, 31] on link "Writing: Summarize Written Text" at bounding box center [169, 32] width 65 height 5
